Goal: Find specific page/section: Find specific page/section

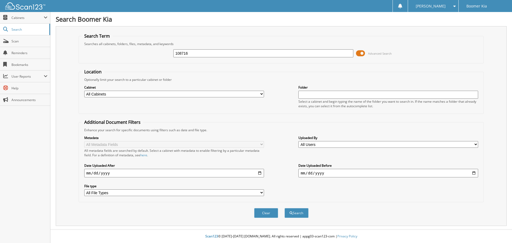
type input "108716"
click at [284, 208] on button "Search" at bounding box center [296, 213] width 24 height 10
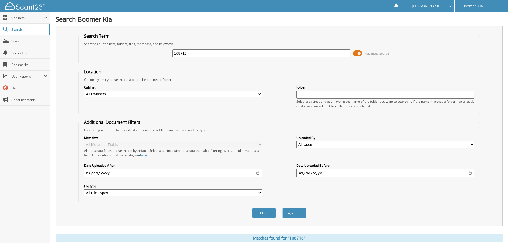
scroll to position [88, 0]
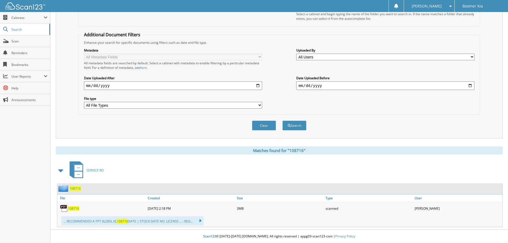
click at [73, 209] on span "108716" at bounding box center [73, 208] width 11 height 5
